Goal: Task Accomplishment & Management: Manage account settings

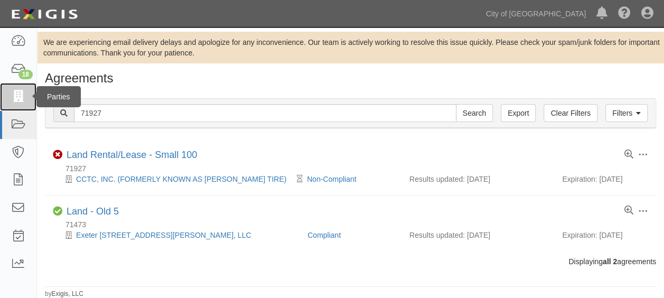
click at [18, 108] on link at bounding box center [18, 97] width 36 height 28
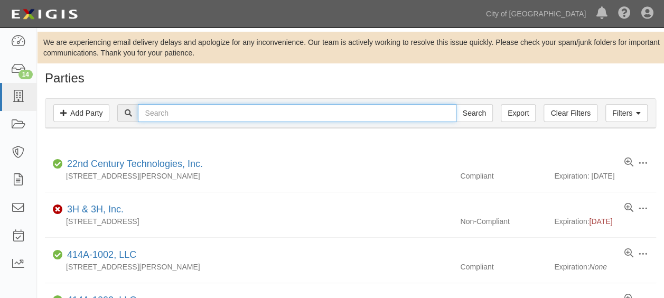
click at [202, 116] on input "text" at bounding box center [297, 113] width 318 height 18
type input "bernie"
click at [456, 104] on input "Search" at bounding box center [474, 113] width 37 height 18
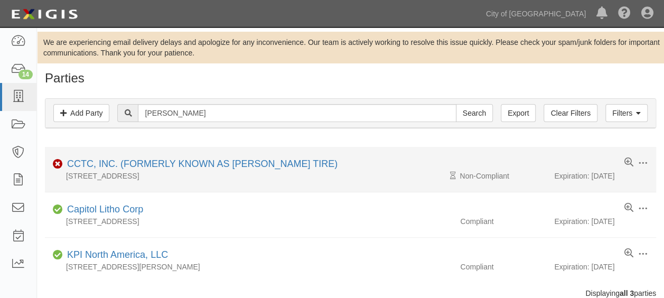
click at [187, 157] on div "CCTC, INC. (FORMERLY KNOWN AS [PERSON_NAME] TIRE)" at bounding box center [200, 164] width 275 height 14
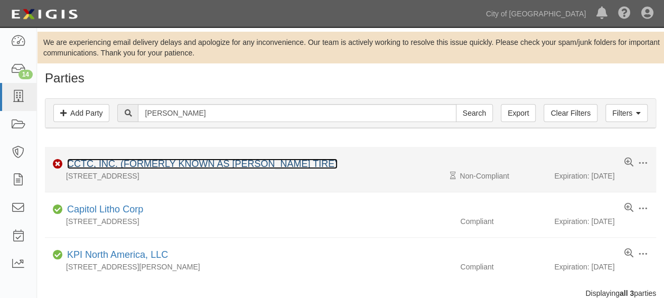
click at [187, 161] on link "CCTC, INC. (FORMERLY KNOWN AS [PERSON_NAME] TIRE)" at bounding box center [202, 163] width 271 height 11
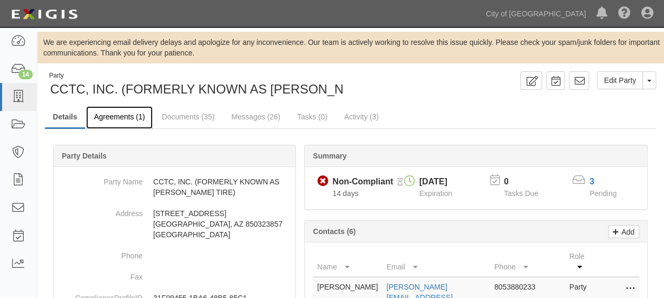
click at [130, 115] on link "Agreements (1)" at bounding box center [119, 117] width 67 height 23
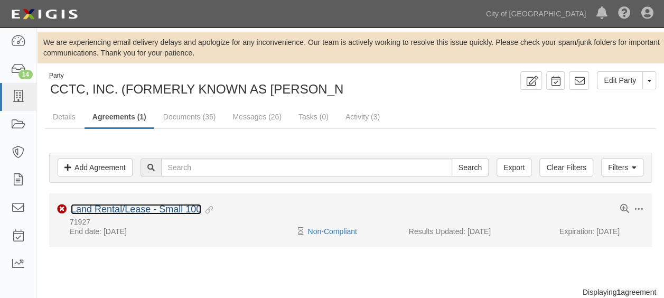
click at [139, 206] on link "Land Rental/Lease - Small 100" at bounding box center [136, 209] width 130 height 11
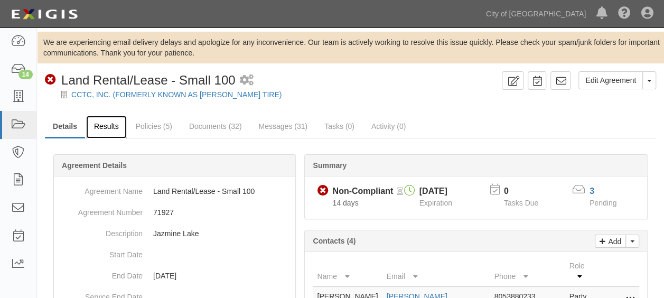
click at [119, 128] on link "Results" at bounding box center [106, 127] width 41 height 23
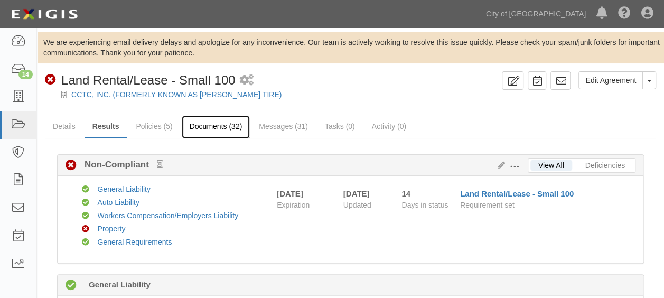
click at [219, 134] on link "Documents (32)" at bounding box center [216, 127] width 69 height 23
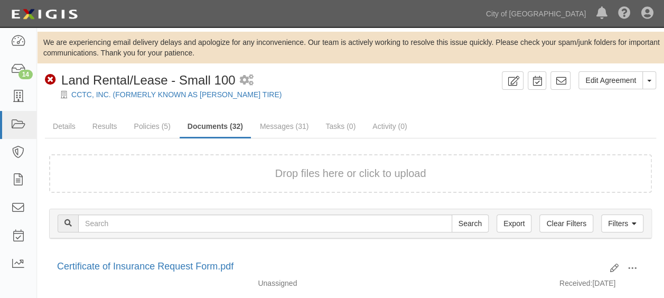
click at [371, 170] on button "Drop files here or click to upload" at bounding box center [350, 173] width 151 height 15
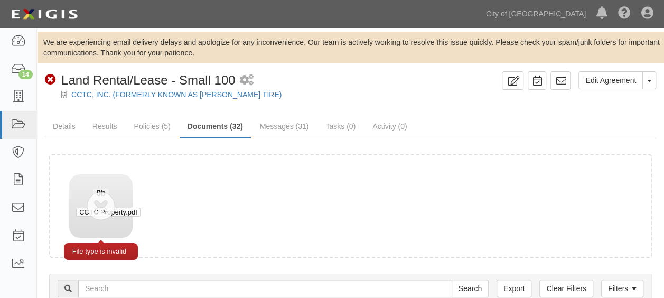
click at [96, 209] on span "CCTC Property.pdf" at bounding box center [108, 212] width 64 height 9
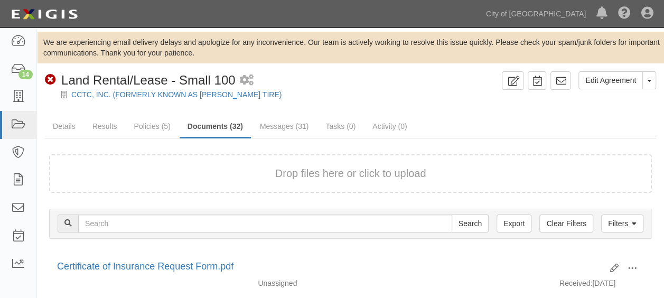
click at [376, 175] on button "Drop files here or click to upload" at bounding box center [350, 173] width 151 height 15
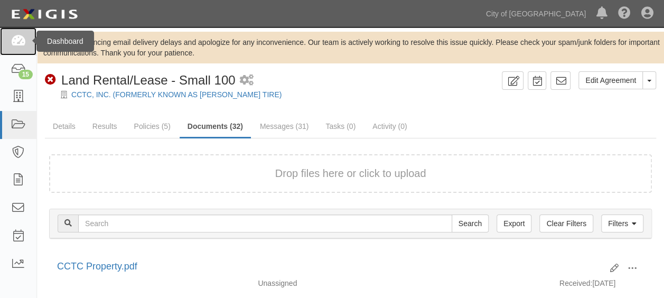
click at [15, 45] on icon at bounding box center [18, 41] width 15 height 12
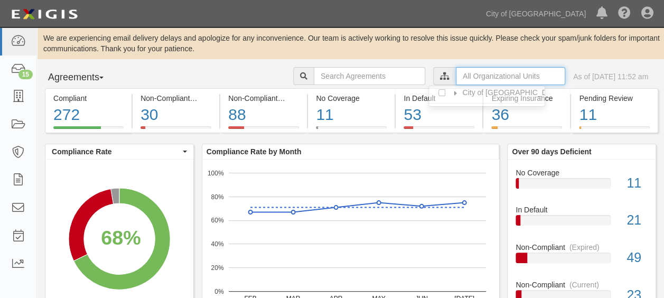
click at [487, 74] on input "text" at bounding box center [510, 76] width 109 height 18
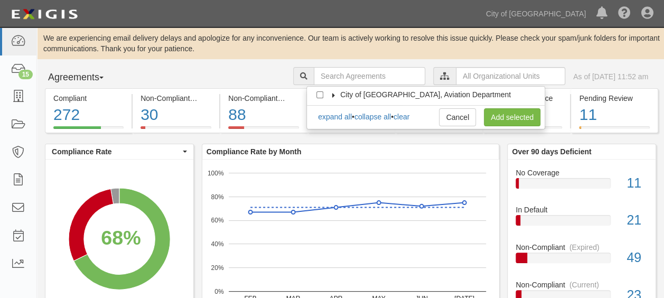
click at [335, 94] on icon at bounding box center [333, 95] width 7 height 5
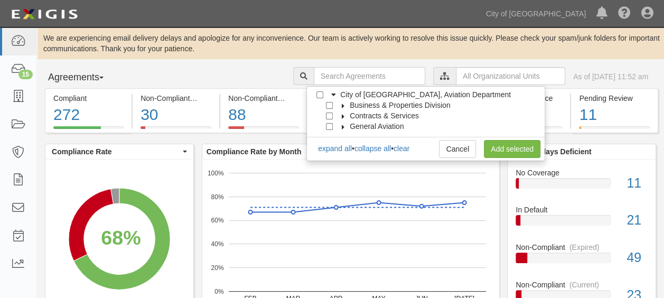
click at [340, 106] on icon at bounding box center [343, 106] width 7 height 5
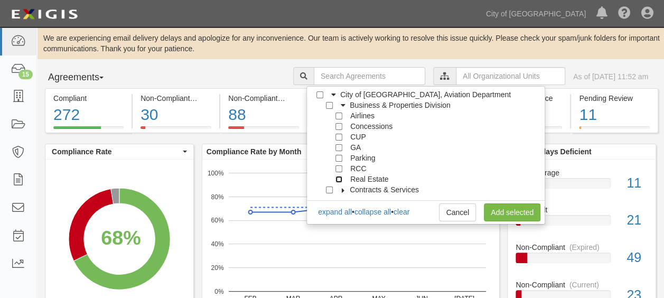
click at [340, 178] on input "Real Estate" at bounding box center [338, 179] width 7 height 7
checkbox input "true"
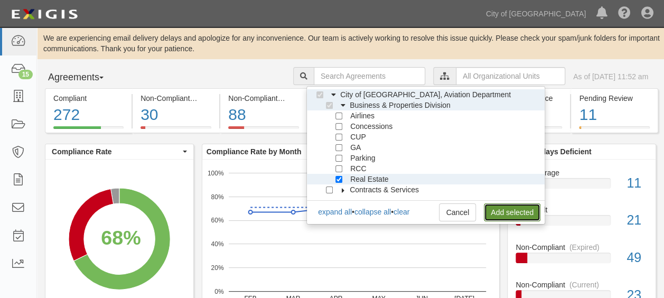
click at [496, 207] on link "Add selected" at bounding box center [512, 212] width 57 height 18
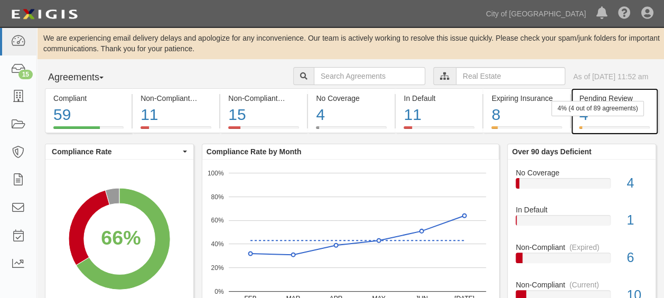
click at [607, 117] on div "4" at bounding box center [614, 115] width 70 height 23
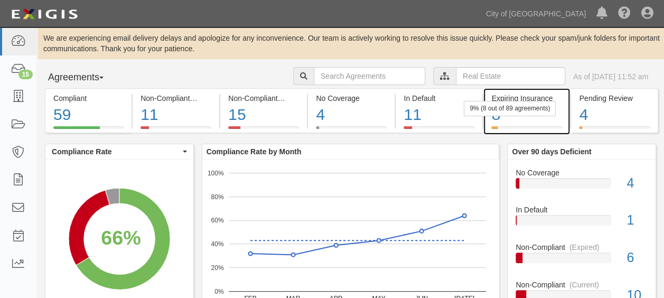
click at [526, 115] on div "9% (8 out of 89 agreements)" at bounding box center [510, 108] width 92 height 15
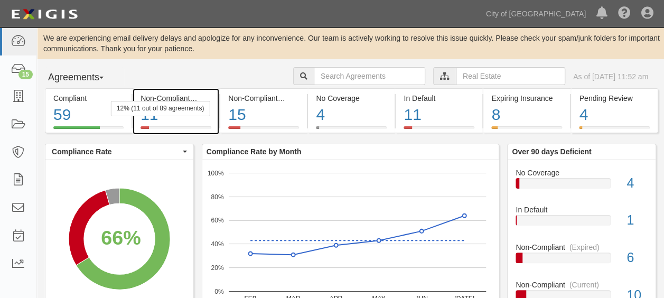
click at [174, 115] on div "12% (11 out of 89 agreements)" at bounding box center [160, 108] width 99 height 15
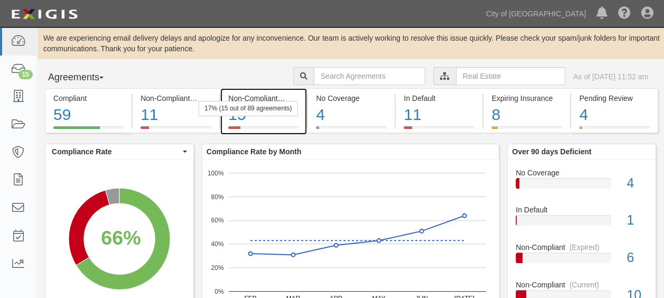
click at [260, 120] on div "15" at bounding box center [263, 115] width 71 height 23
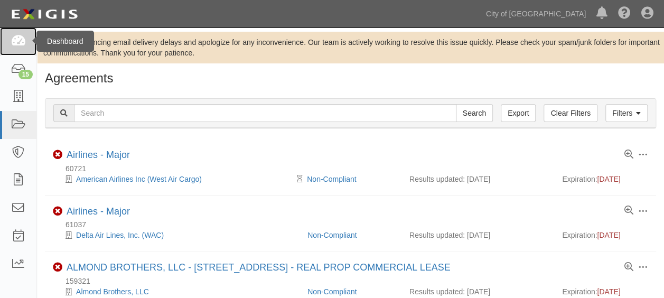
click at [17, 40] on icon at bounding box center [18, 41] width 15 height 12
